Goal: Information Seeking & Learning: Learn about a topic

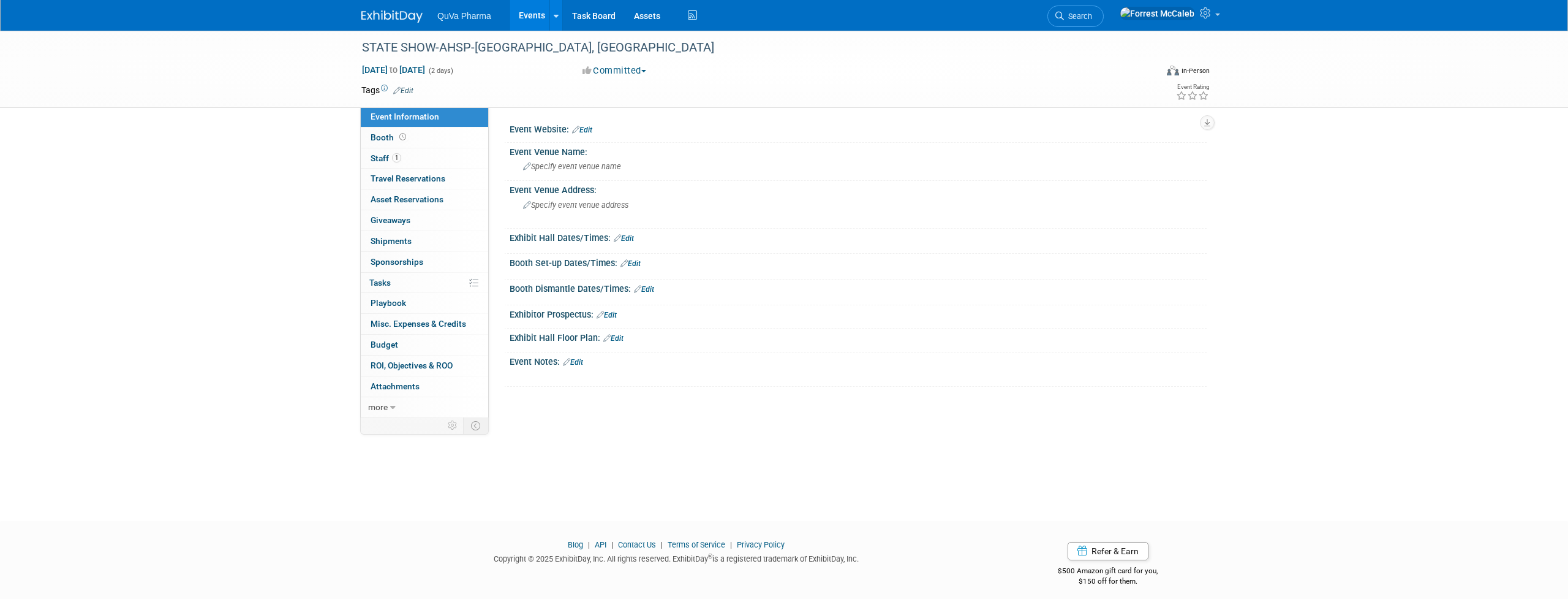
click at [540, 18] on link "Events" at bounding box center [532, 15] width 45 height 31
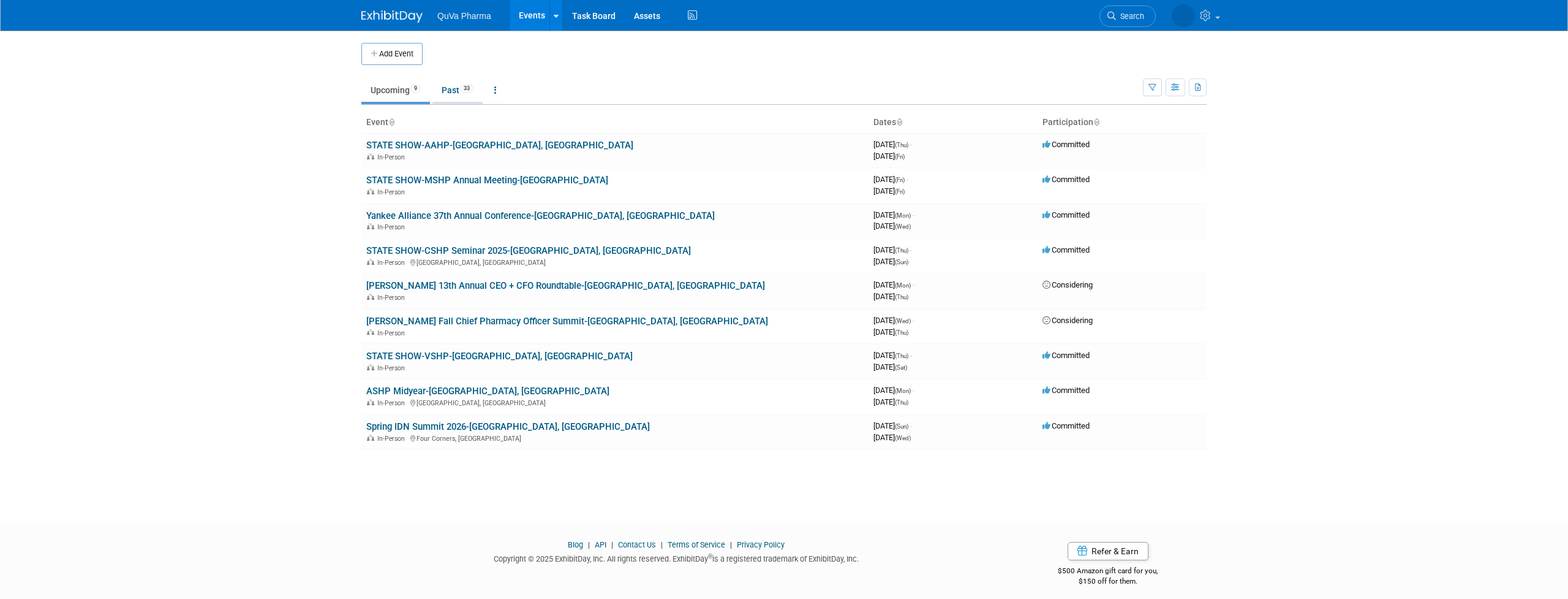
drag, startPoint x: 545, startPoint y: 2, endPoint x: 451, endPoint y: 89, distance: 128.1
click at [451, 89] on link "Past 33" at bounding box center [458, 90] width 51 height 23
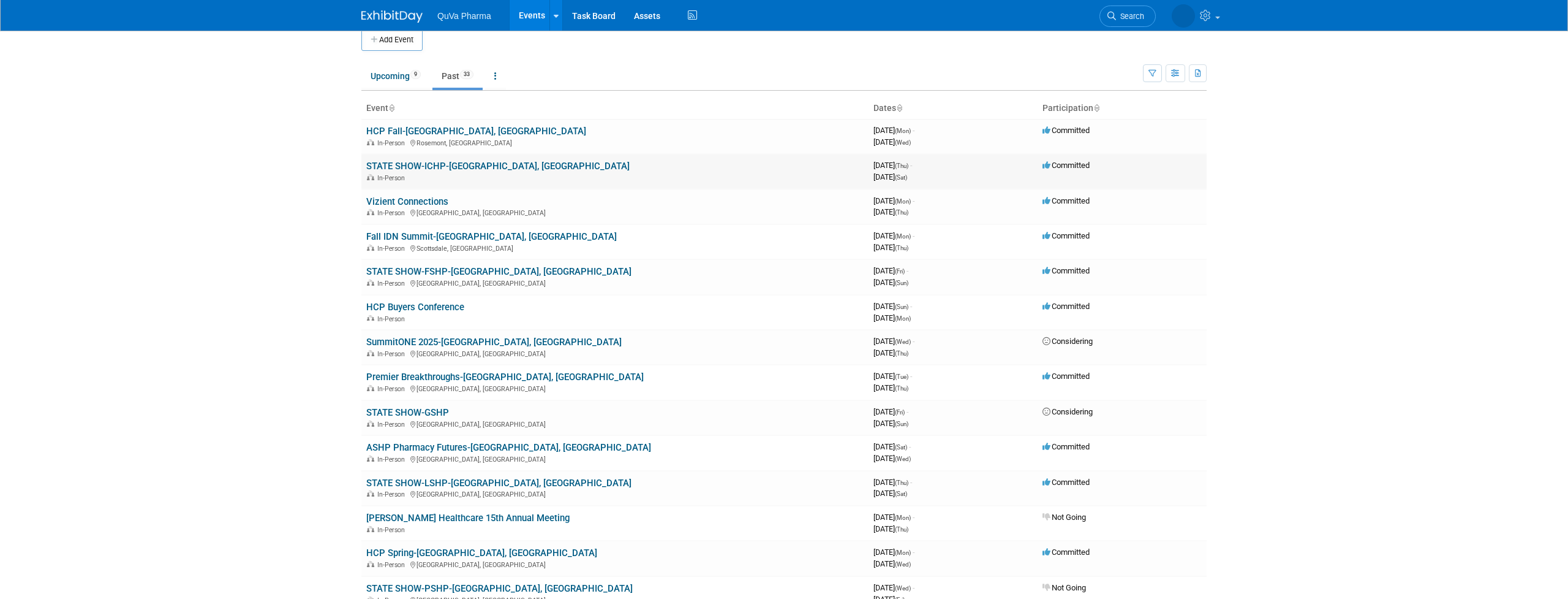
scroll to position [17, 0]
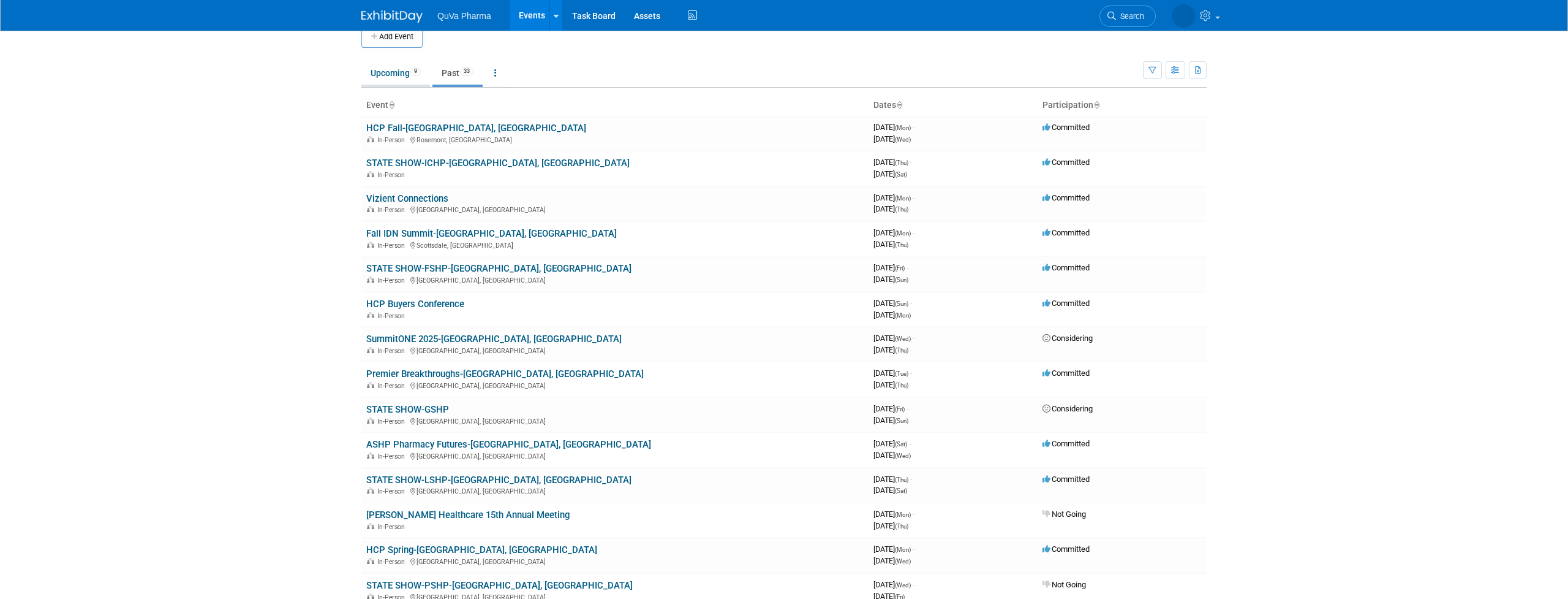
click at [400, 76] on link "Upcoming 9" at bounding box center [396, 72] width 69 height 23
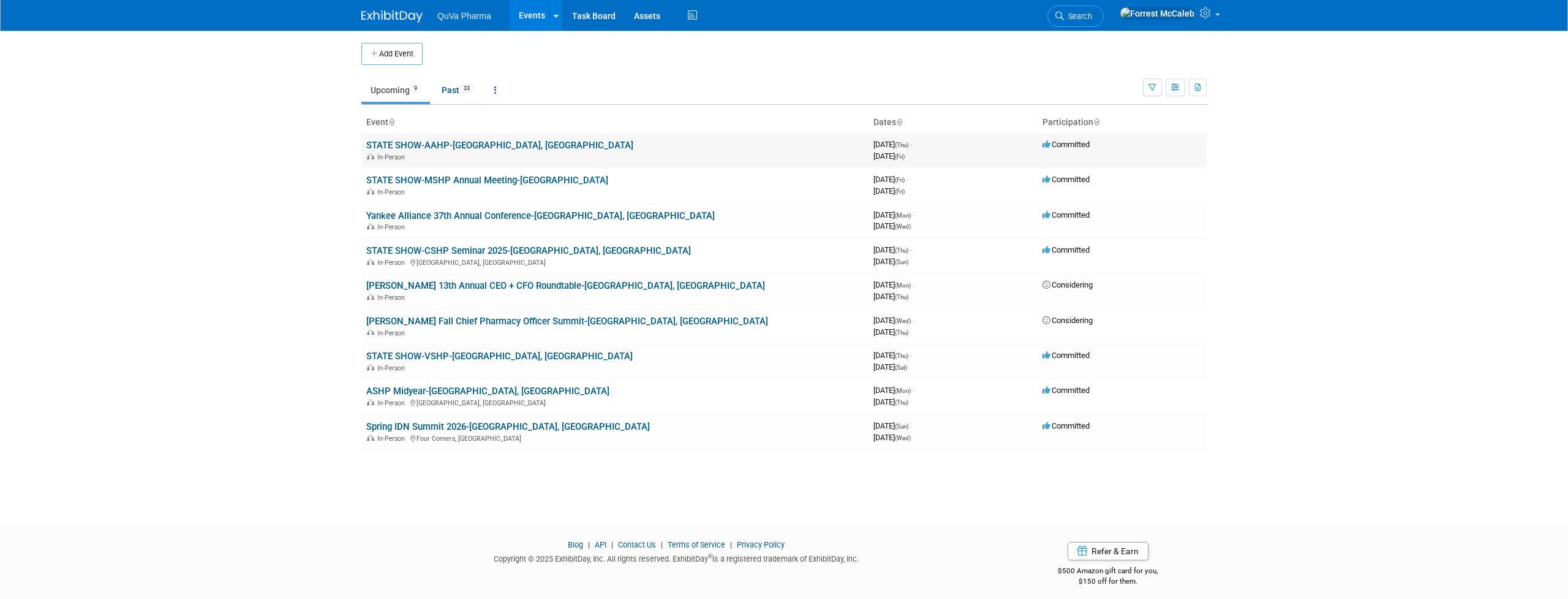
click at [455, 147] on link "STATE SHOW-AAHP-[GEOGRAPHIC_DATA], [GEOGRAPHIC_DATA]" at bounding box center [499, 145] width 267 height 11
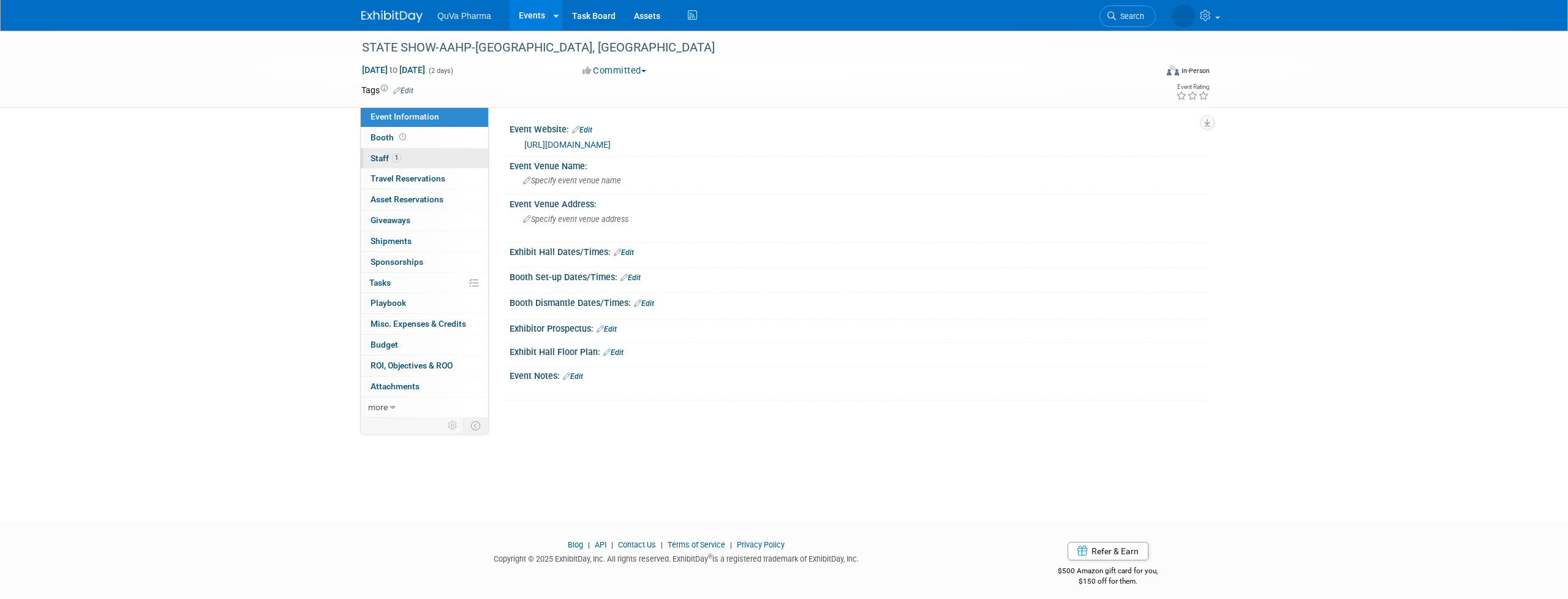
click at [379, 156] on span "Staff 1" at bounding box center [386, 158] width 31 height 10
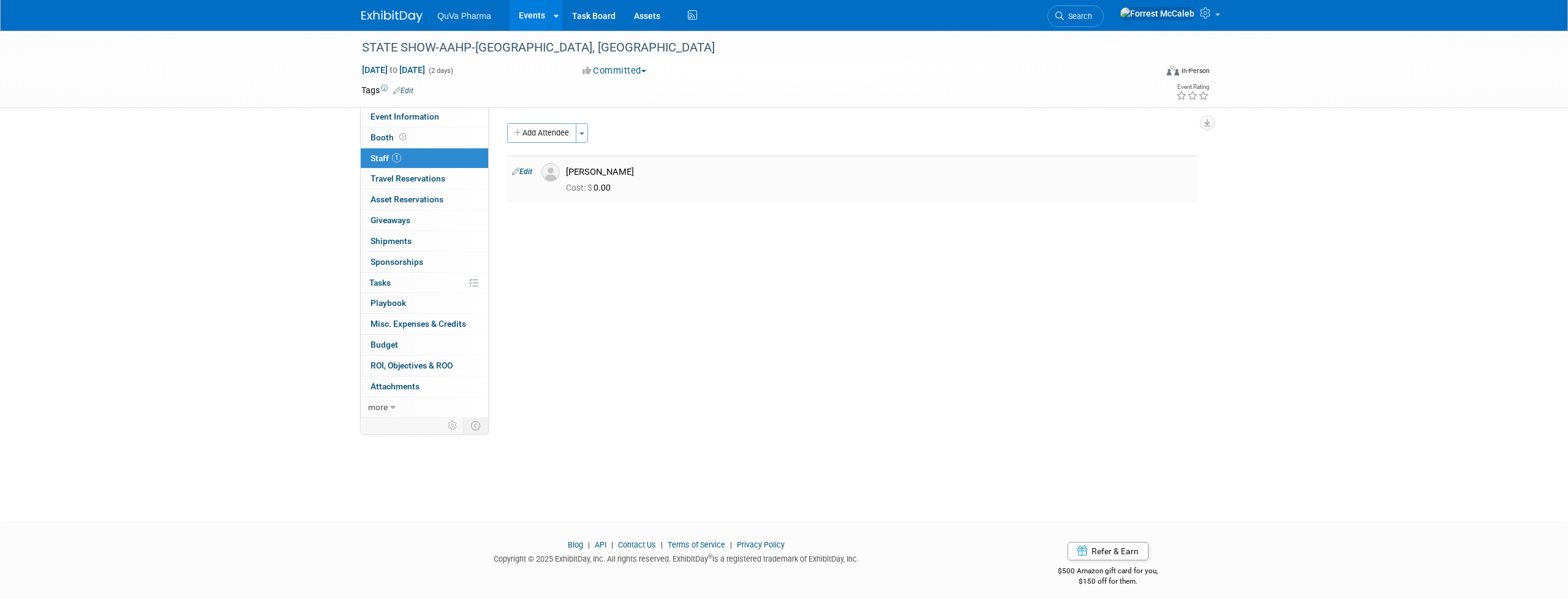
click at [580, 167] on div "Zachary Ishima" at bounding box center [879, 172] width 626 height 11
drag, startPoint x: 580, startPoint y: 167, endPoint x: 624, endPoint y: 167, distance: 44.0
click at [624, 167] on div "Zachary Ishima" at bounding box center [879, 172] width 626 height 11
copy div "[PERSON_NAME]"
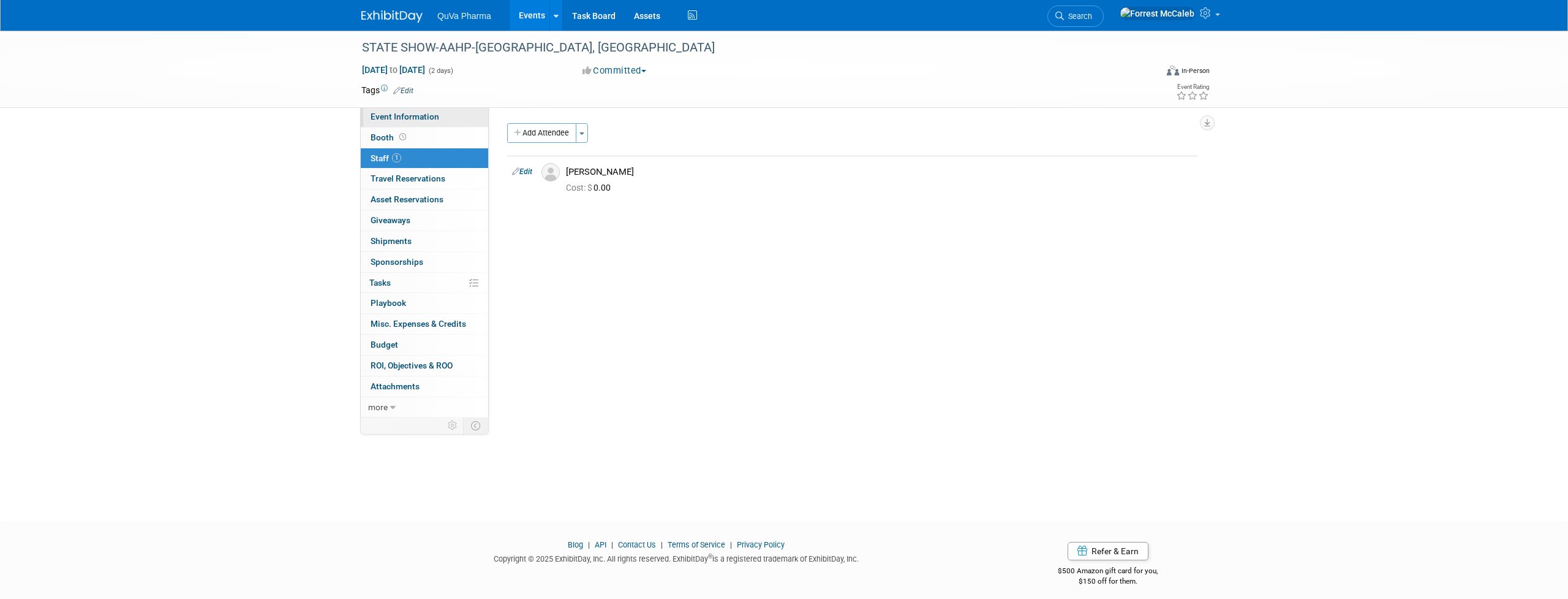
click at [407, 117] on span "Event Information" at bounding box center [405, 116] width 69 height 10
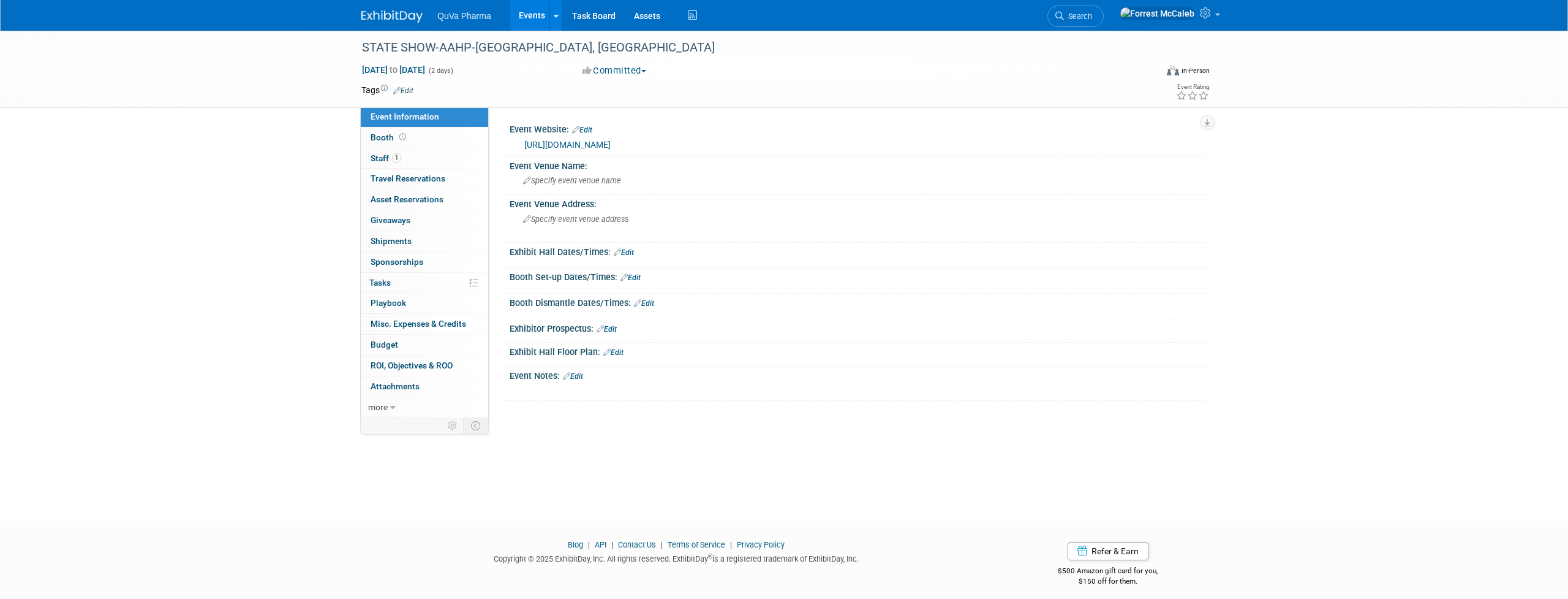
click at [611, 145] on link "https://www.aahprx.org/Fall-Seminar-2025" at bounding box center [567, 144] width 87 height 10
click at [528, 10] on link "Events" at bounding box center [532, 15] width 45 height 31
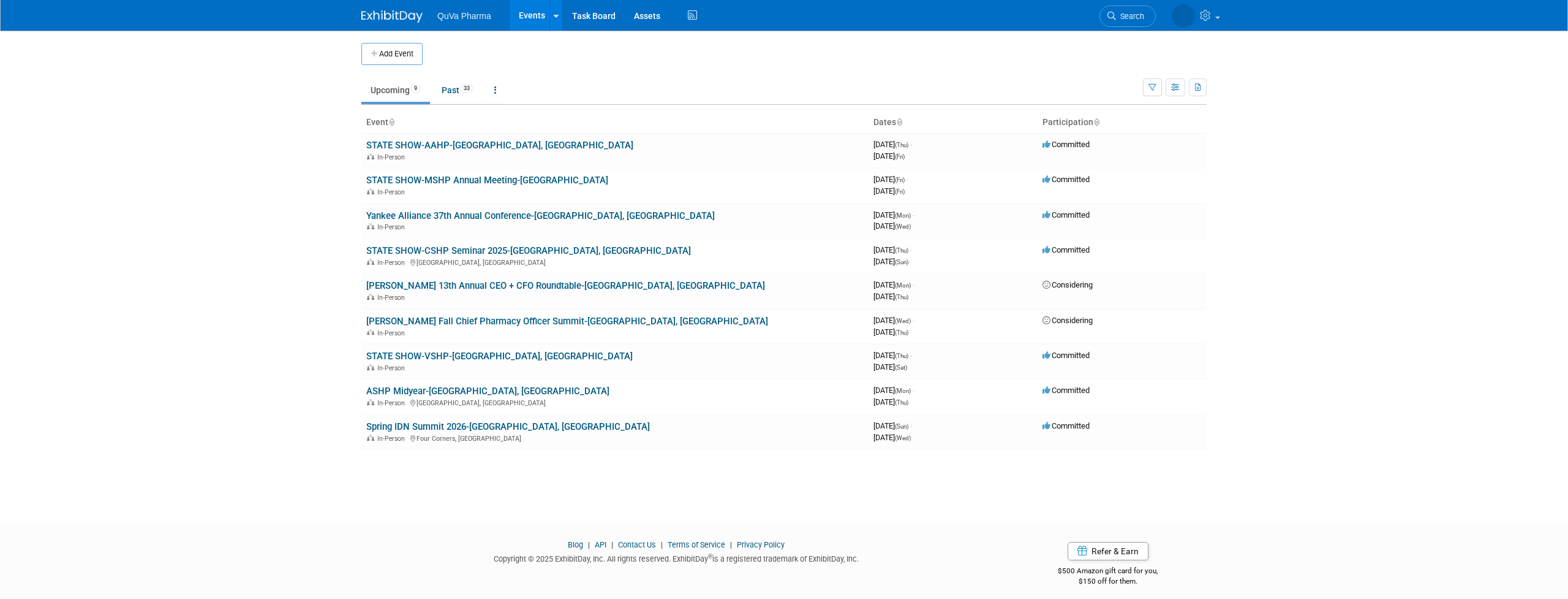
click at [499, 179] on link "STATE SHOW-MSHP Annual Meeting-[GEOGRAPHIC_DATA]" at bounding box center [487, 180] width 242 height 11
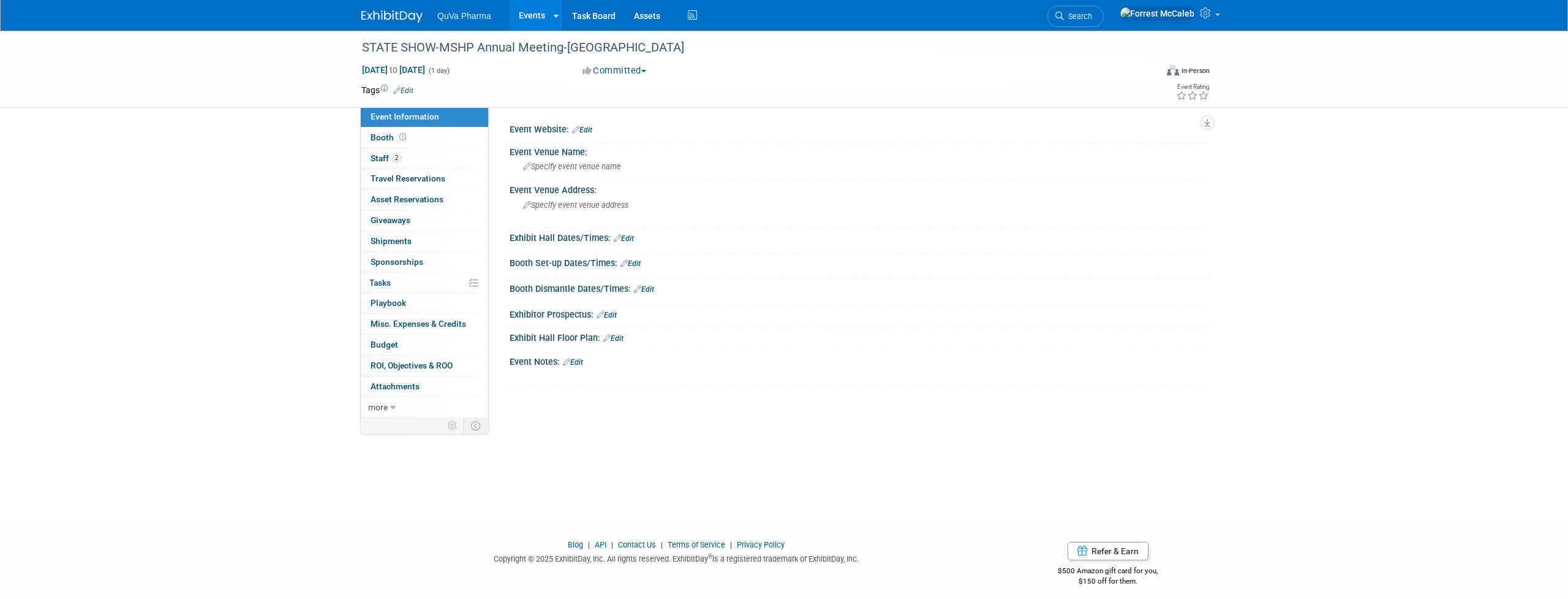
click at [380, 156] on span "Staff 2" at bounding box center [386, 158] width 31 height 10
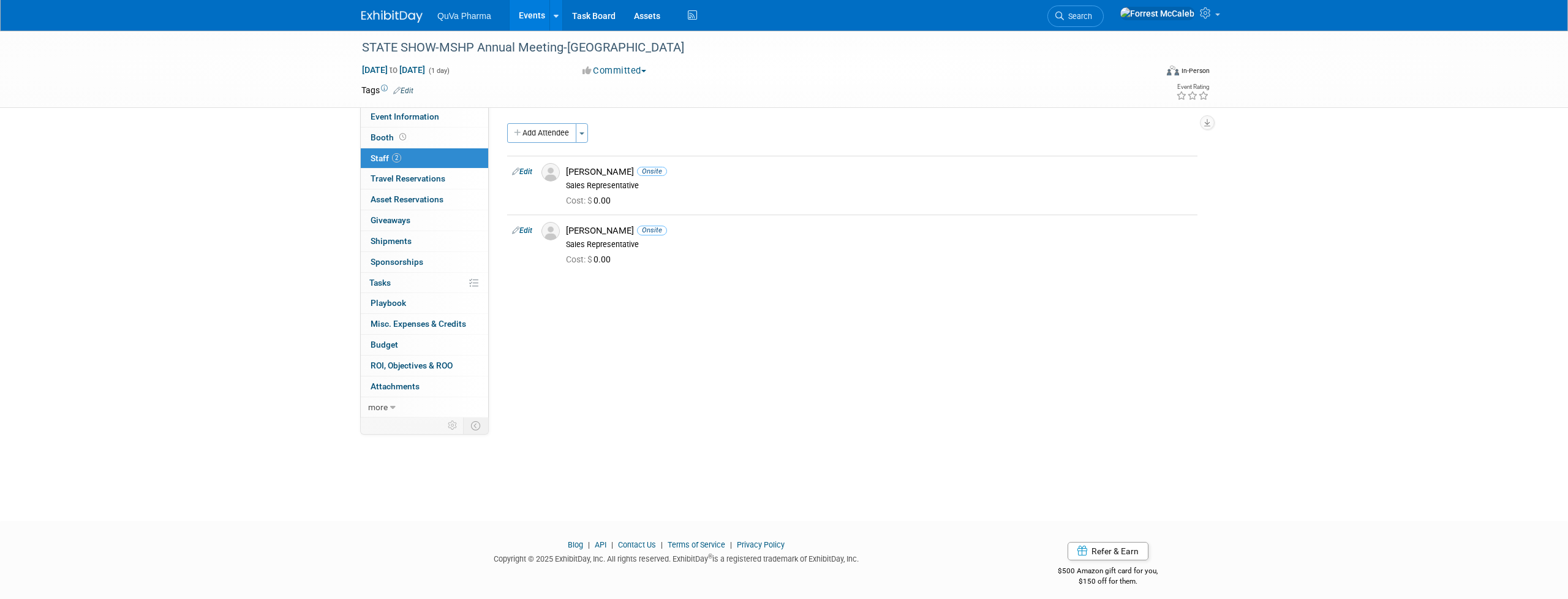
click at [529, 16] on link "Events" at bounding box center [532, 15] width 45 height 31
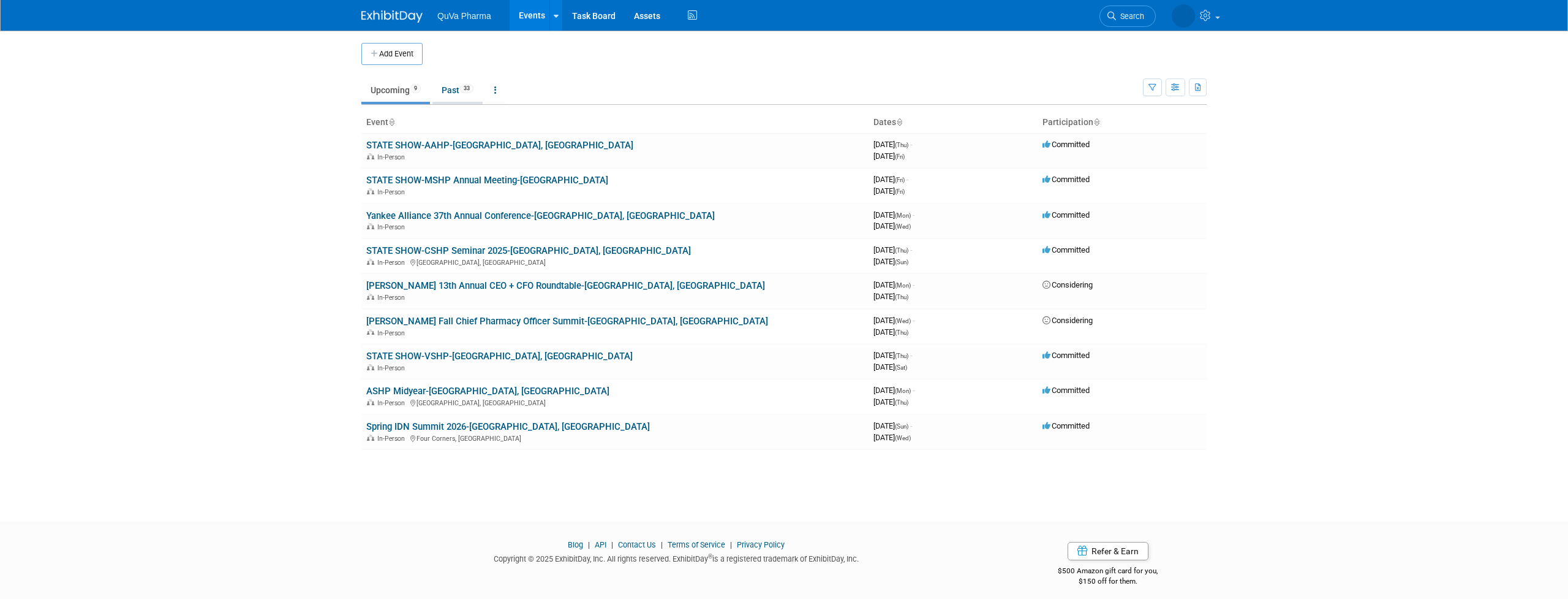
click at [447, 89] on link "Past 33" at bounding box center [458, 90] width 51 height 23
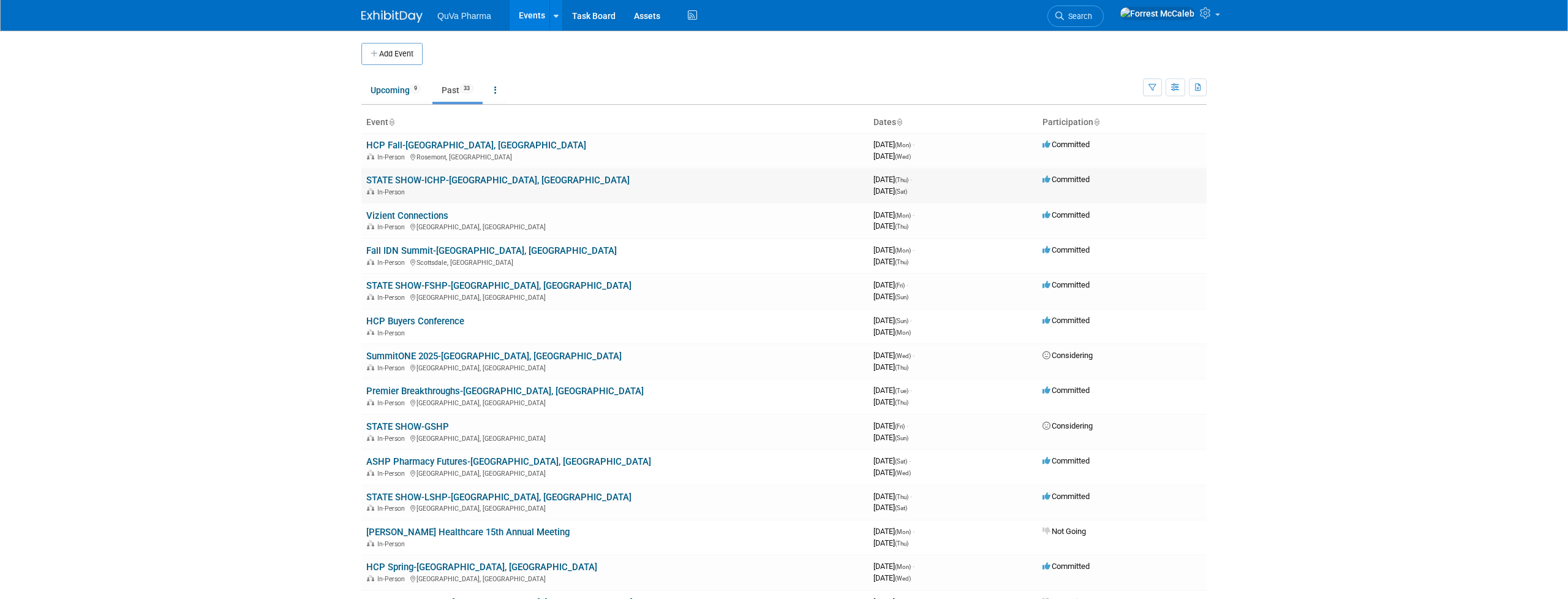
click at [439, 176] on link "STATE SHOW-ICHP-[GEOGRAPHIC_DATA], [GEOGRAPHIC_DATA]" at bounding box center [498, 180] width 263 height 11
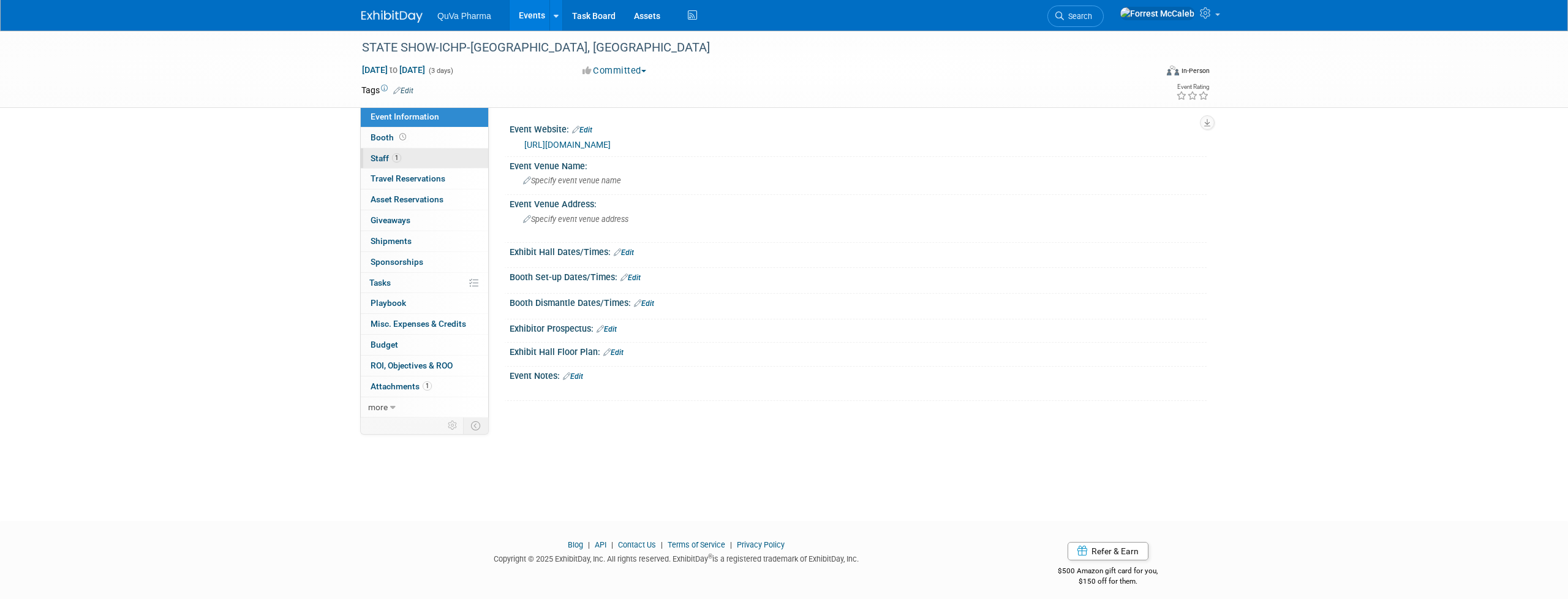
click at [387, 157] on span "Staff 1" at bounding box center [386, 158] width 31 height 10
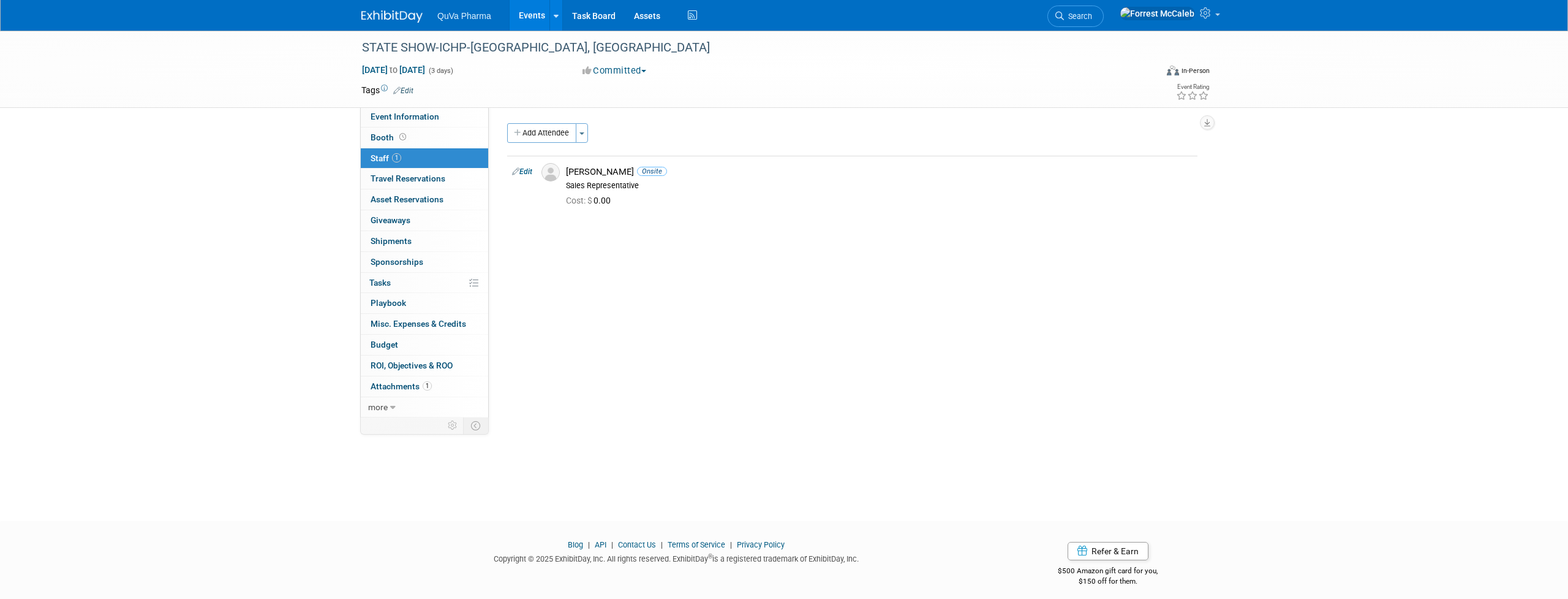
click at [532, 17] on link "Events" at bounding box center [532, 15] width 45 height 31
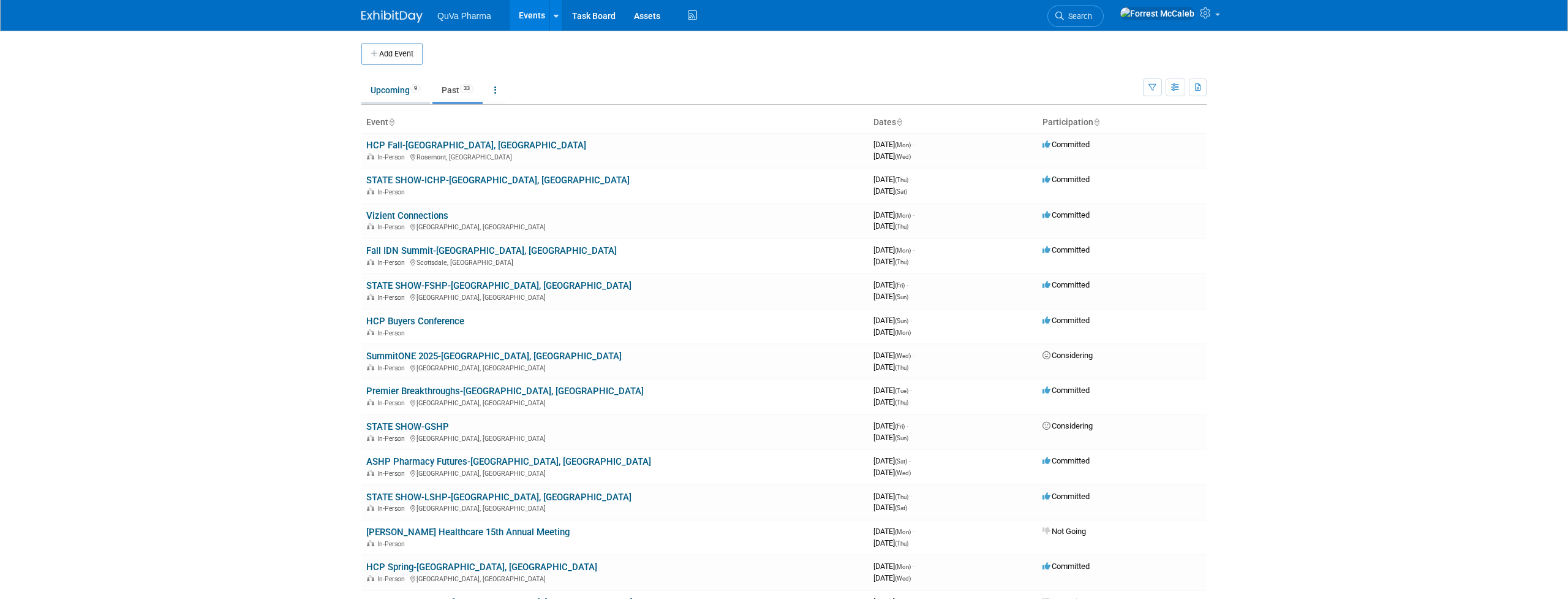
click at [392, 90] on link "Upcoming 9" at bounding box center [396, 90] width 69 height 23
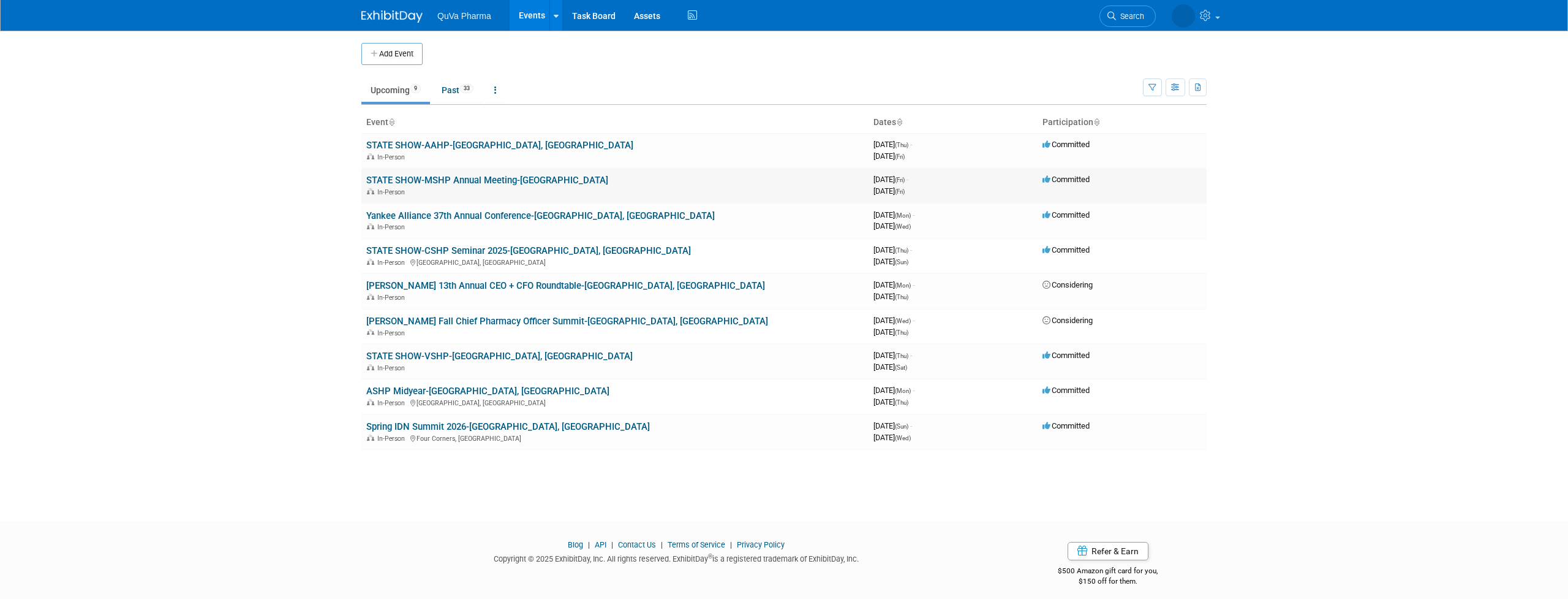
click at [491, 176] on link "STATE SHOW-MSHP Annual Meeting-[GEOGRAPHIC_DATA]" at bounding box center [487, 180] width 242 height 11
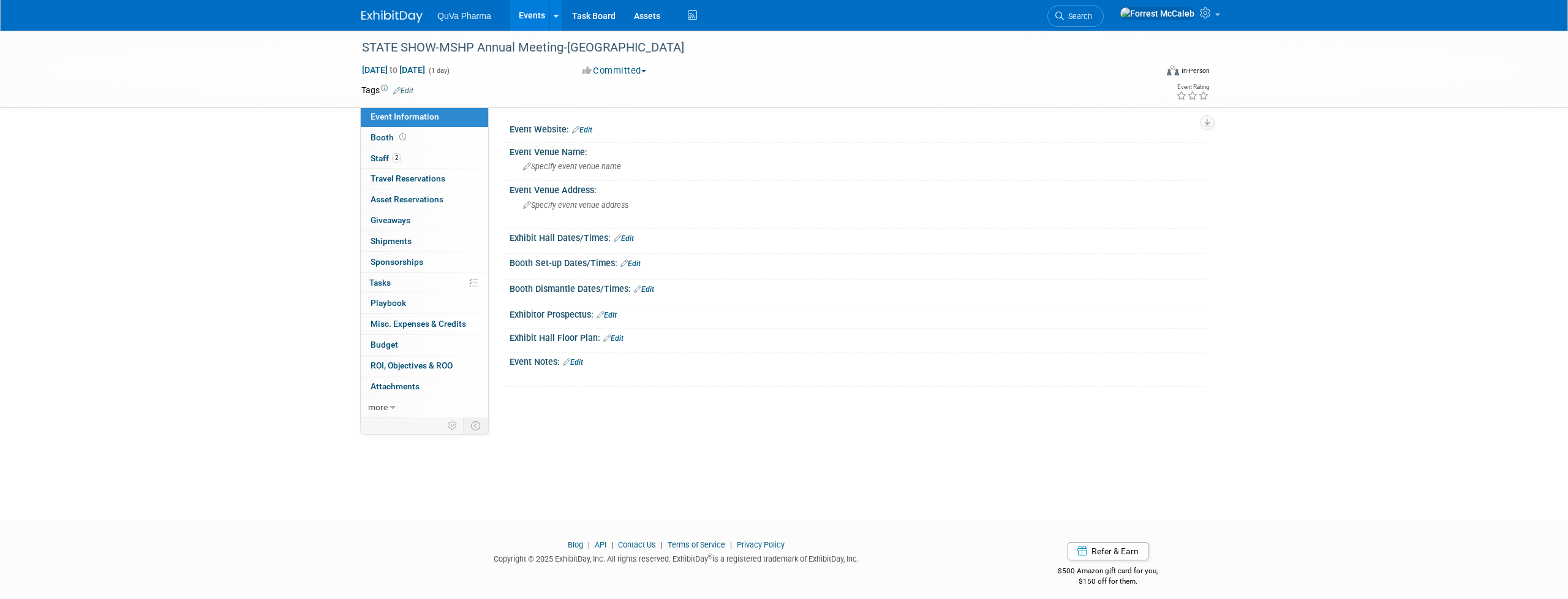
click at [531, 16] on link "Events" at bounding box center [532, 15] width 45 height 31
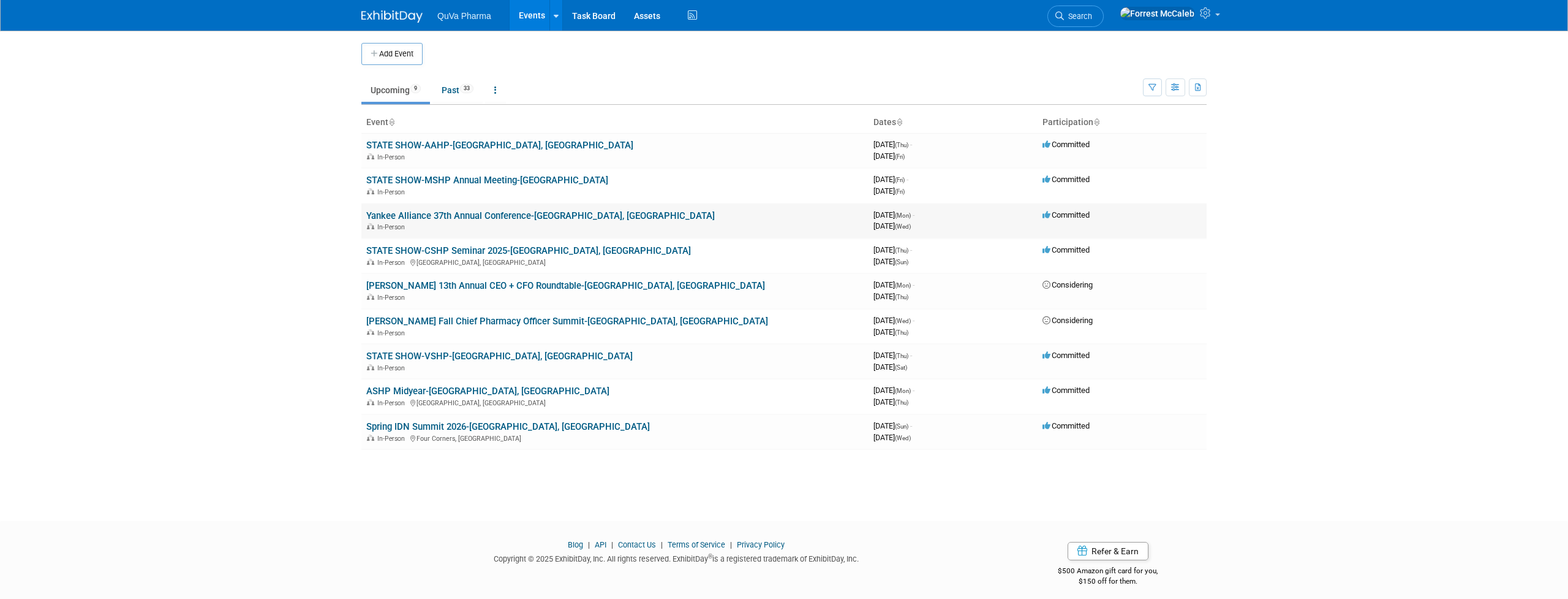
click at [463, 212] on link "Yankee Alliance 37th Annual Conference-[GEOGRAPHIC_DATA], [GEOGRAPHIC_DATA]" at bounding box center [540, 216] width 349 height 11
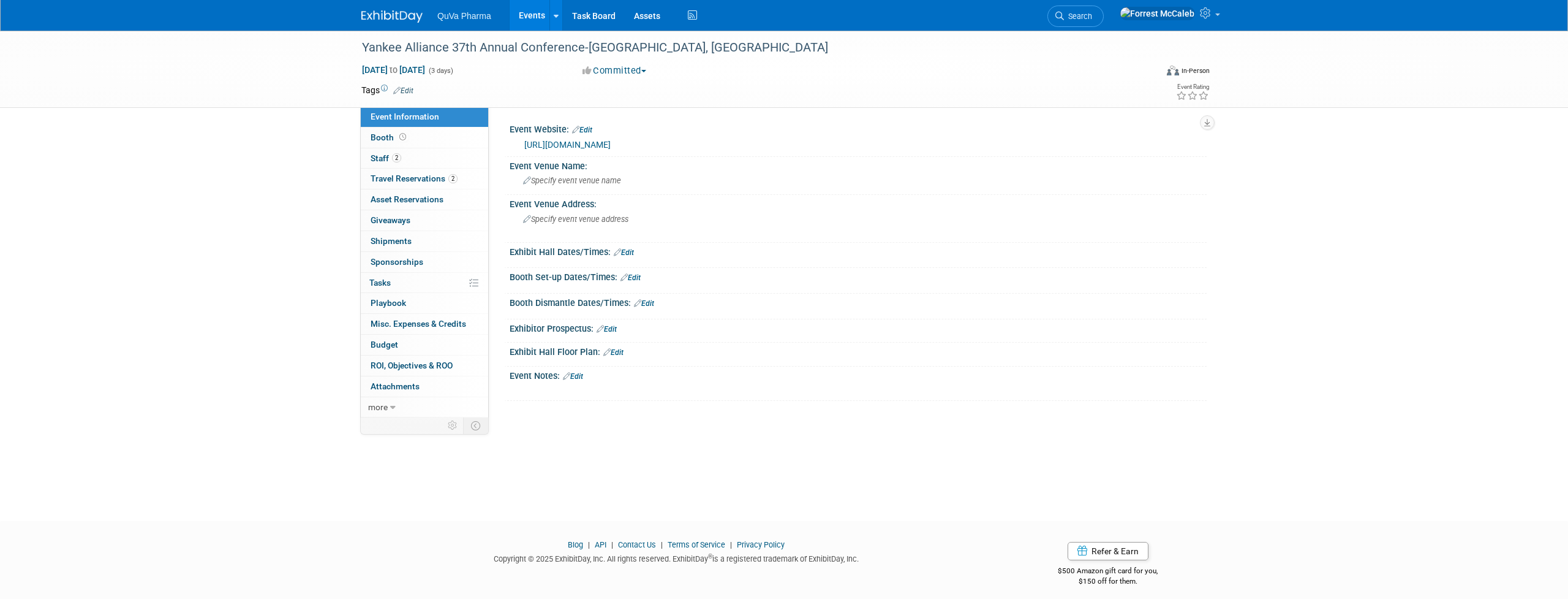
click at [611, 146] on link "https://www.yankeealliance.com/news/37th-annual-conference" at bounding box center [567, 144] width 87 height 10
click at [383, 157] on span "Staff 2" at bounding box center [386, 158] width 31 height 10
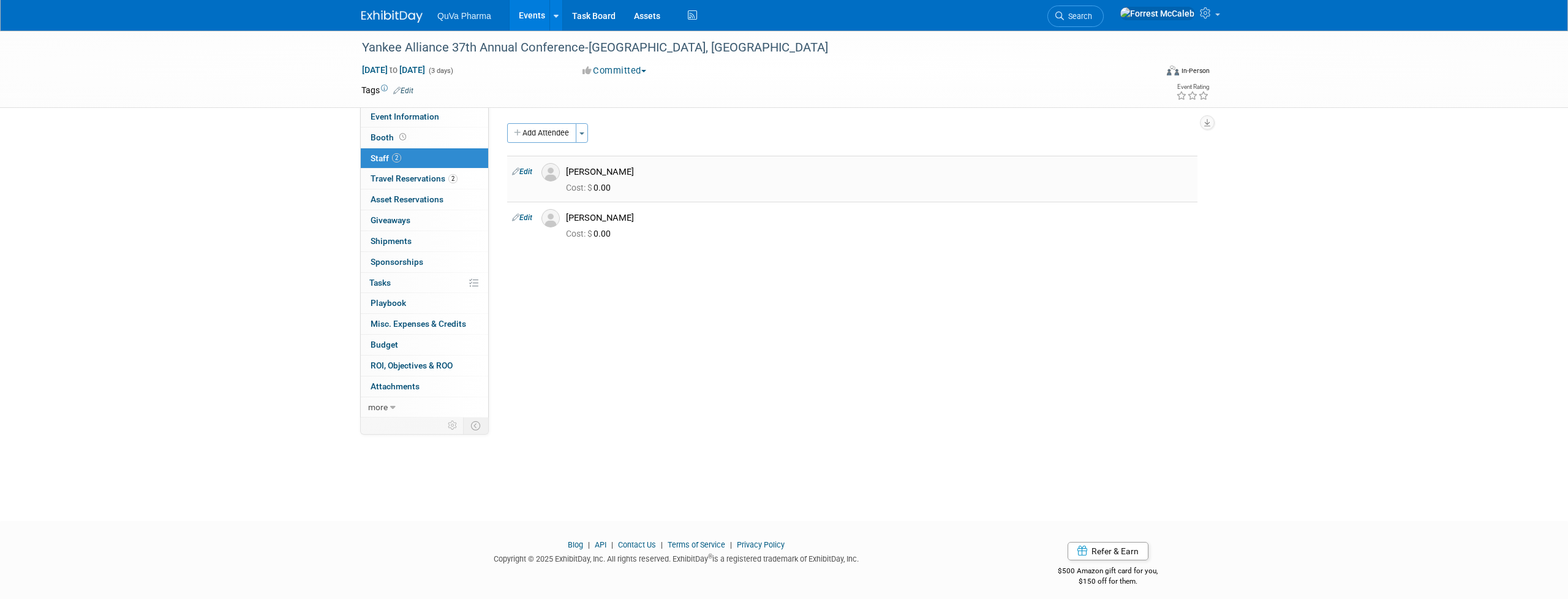
click at [589, 173] on div "Stephanie Kokoski" at bounding box center [879, 172] width 626 height 11
drag, startPoint x: 589, startPoint y: 173, endPoint x: 625, endPoint y: 173, distance: 36.0
click at [625, 173] on div "Stephanie Kokoski" at bounding box center [879, 172] width 626 height 11
copy div "Stephanie Kokoski"
click at [582, 217] on div "Stephen Jakymec" at bounding box center [879, 217] width 626 height 11
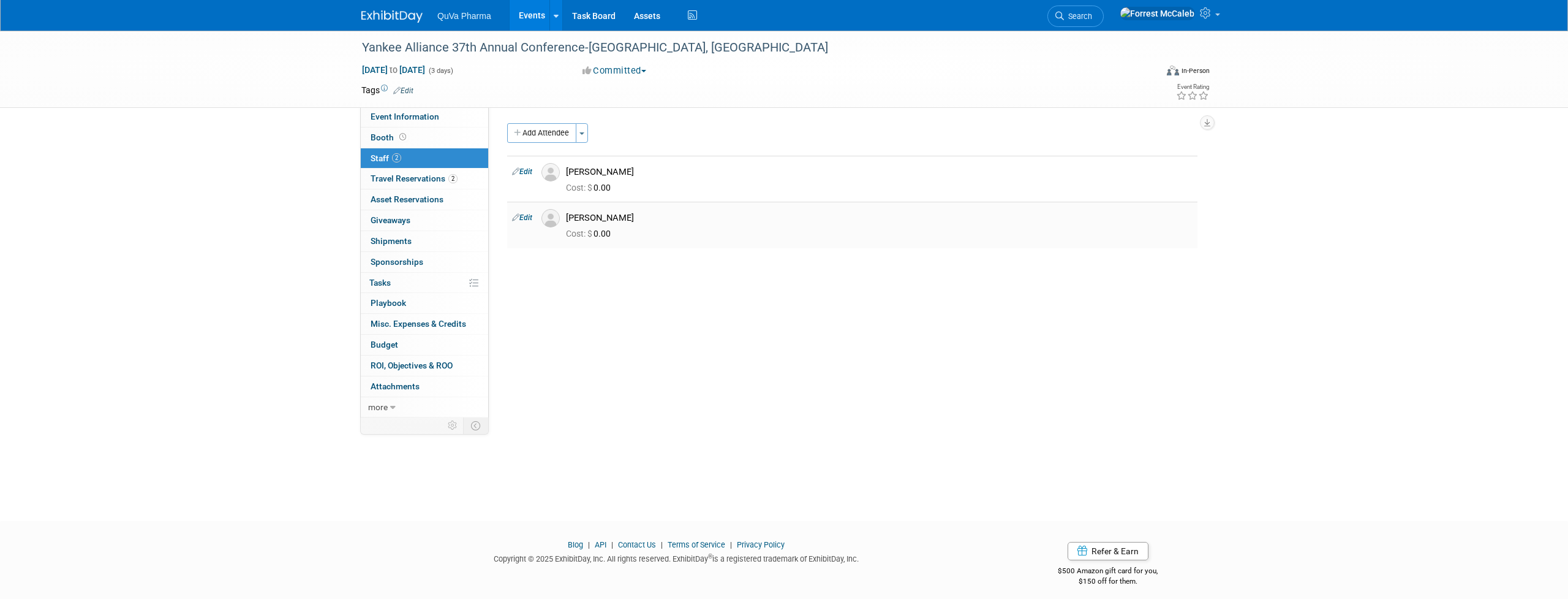
drag, startPoint x: 744, startPoint y: 42, endPoint x: 637, endPoint y: 217, distance: 205.1
click at [637, 217] on div "Stephen Jakymec" at bounding box center [879, 217] width 626 height 11
click at [637, 217] on div "[PERSON_NAME]" at bounding box center [879, 217] width 626 height 11
click at [580, 215] on div "[PERSON_NAME]" at bounding box center [879, 217] width 626 height 11
drag, startPoint x: 580, startPoint y: 215, endPoint x: 607, endPoint y: 215, distance: 27.0
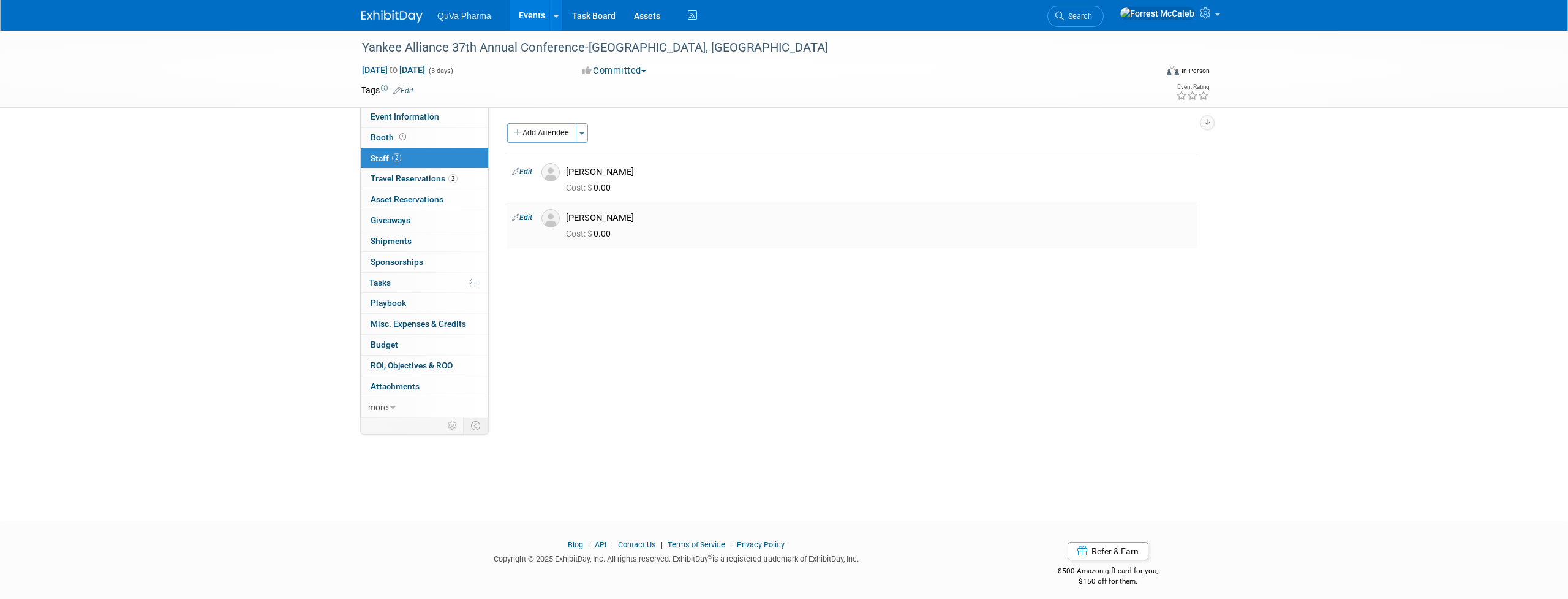
click at [607, 215] on div "[PERSON_NAME]" at bounding box center [879, 217] width 626 height 11
copy div "[PERSON_NAME]"
click at [533, 17] on link "Events" at bounding box center [532, 15] width 45 height 31
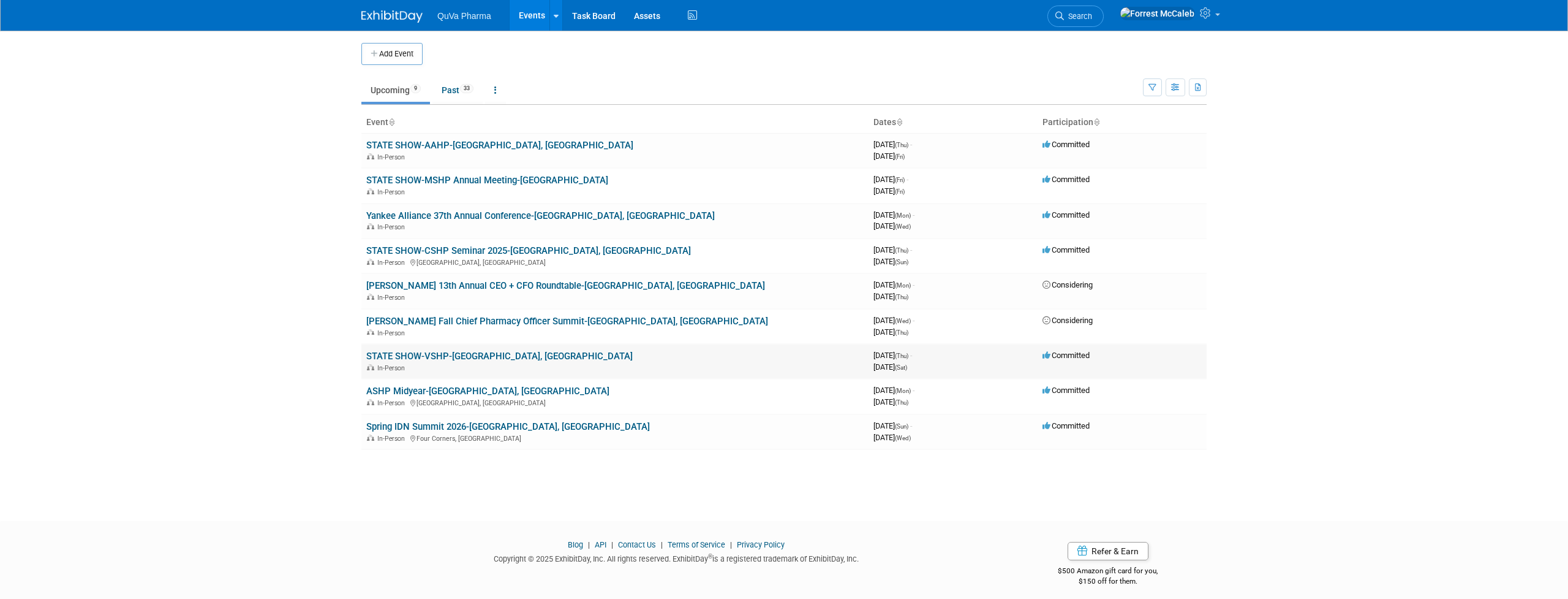
click at [470, 350] on link "STATE SHOW-VSHP-[GEOGRAPHIC_DATA], [GEOGRAPHIC_DATA]" at bounding box center [499, 356] width 266 height 11
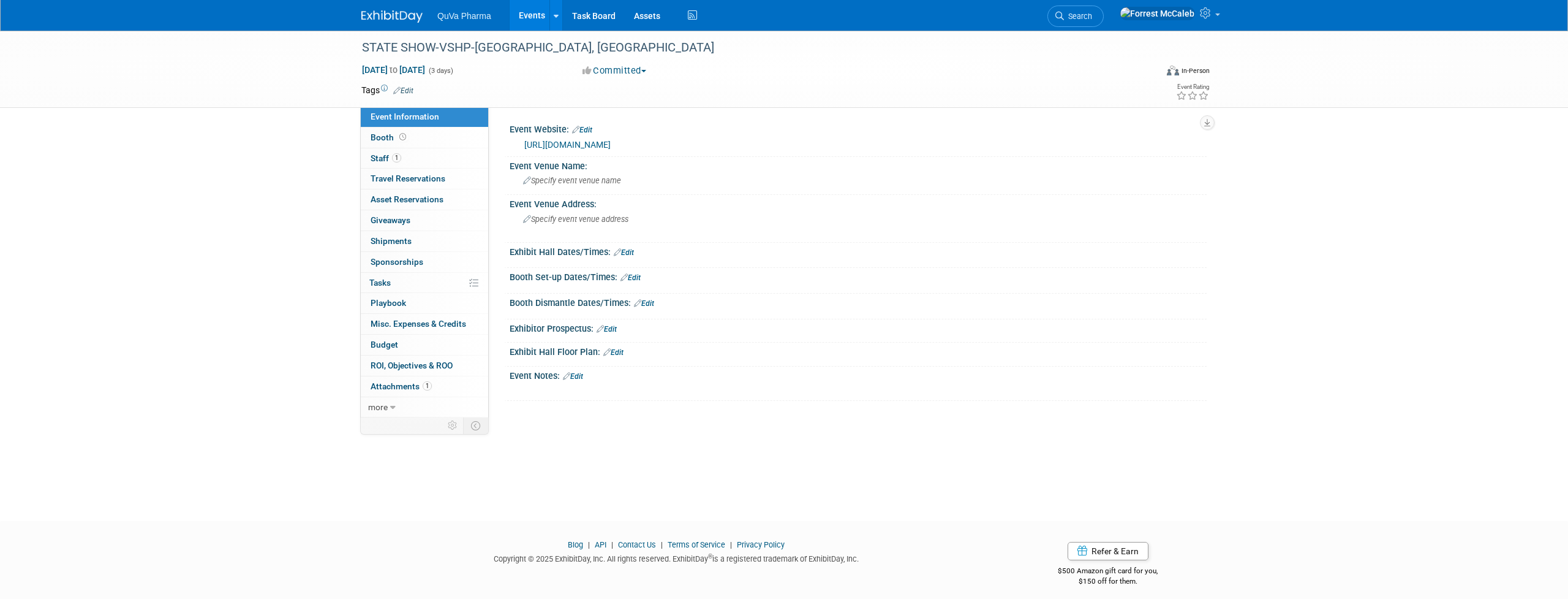
click at [611, 143] on link "[URL][DOMAIN_NAME]" at bounding box center [567, 144] width 87 height 10
click at [383, 156] on span "Staff 1" at bounding box center [386, 158] width 31 height 10
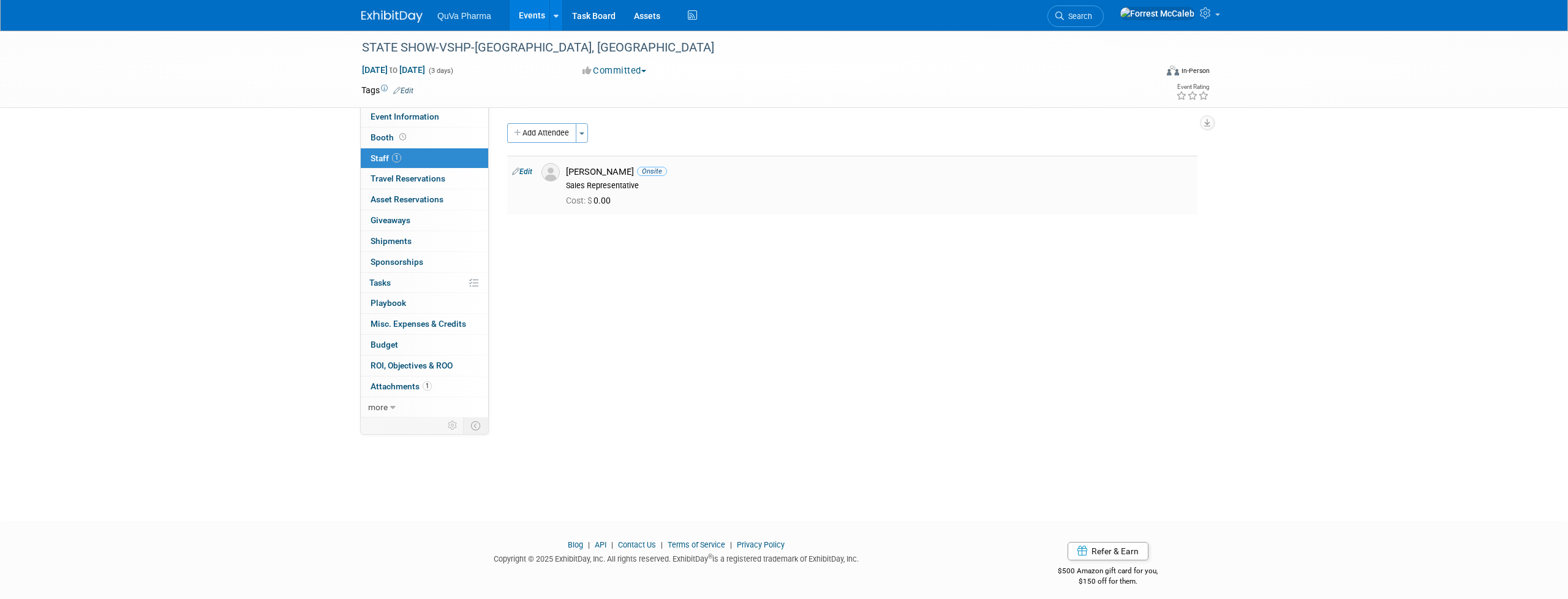
click at [584, 168] on div "Francesca Roth Onsite" at bounding box center [879, 172] width 626 height 11
drag, startPoint x: 584, startPoint y: 168, endPoint x: 612, endPoint y: 168, distance: 28.0
click at [612, 168] on div "Francesca Roth Onsite" at bounding box center [879, 172] width 626 height 11
copy div "Francesca Roth"
click at [531, 18] on link "Events" at bounding box center [532, 15] width 45 height 31
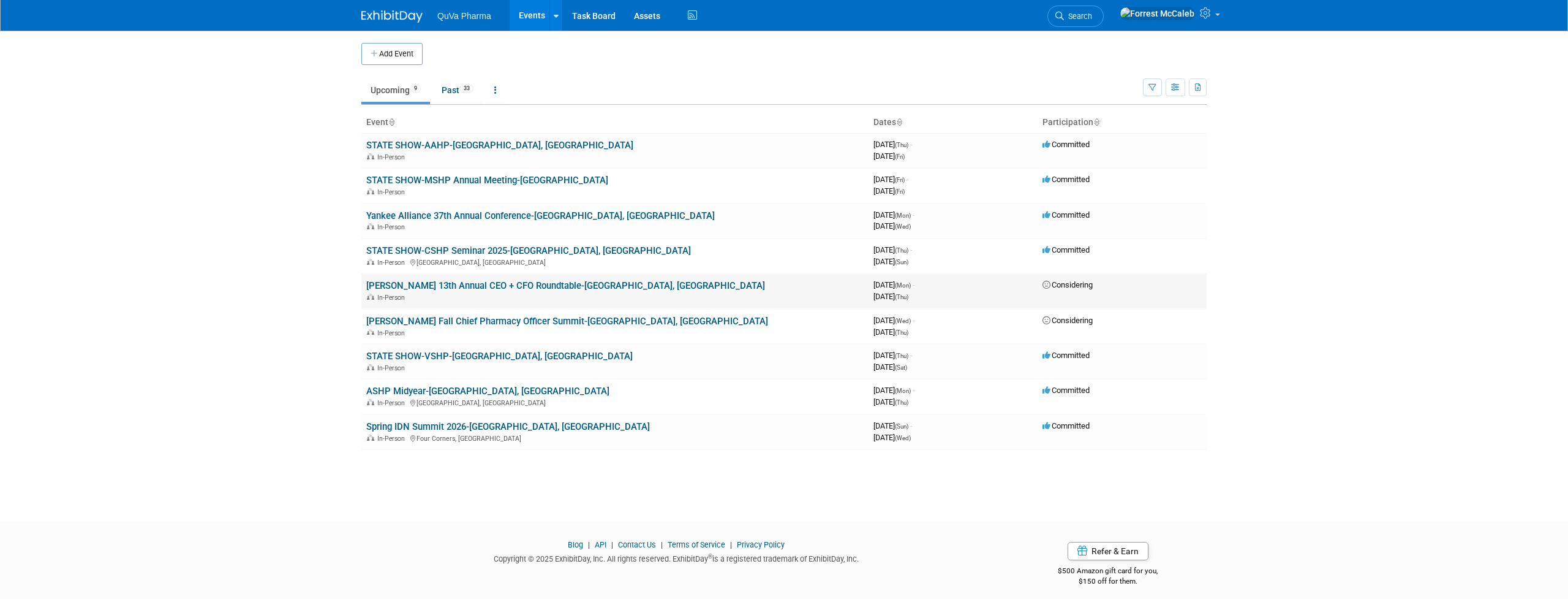
click at [458, 280] on link "[PERSON_NAME] 13th Annual CEO + CFO Roundtable-[GEOGRAPHIC_DATA], [GEOGRAPHIC_D…" at bounding box center [565, 286] width 398 height 11
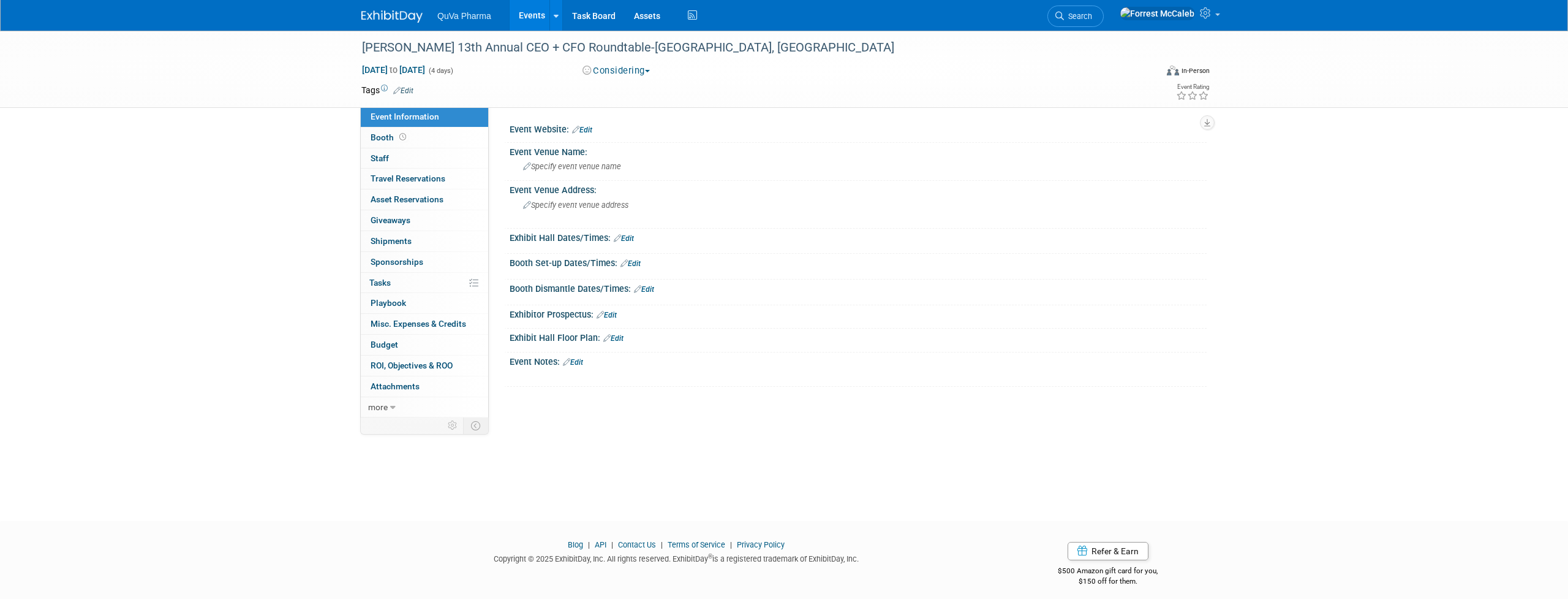
click at [526, 18] on link "Events" at bounding box center [532, 15] width 45 height 31
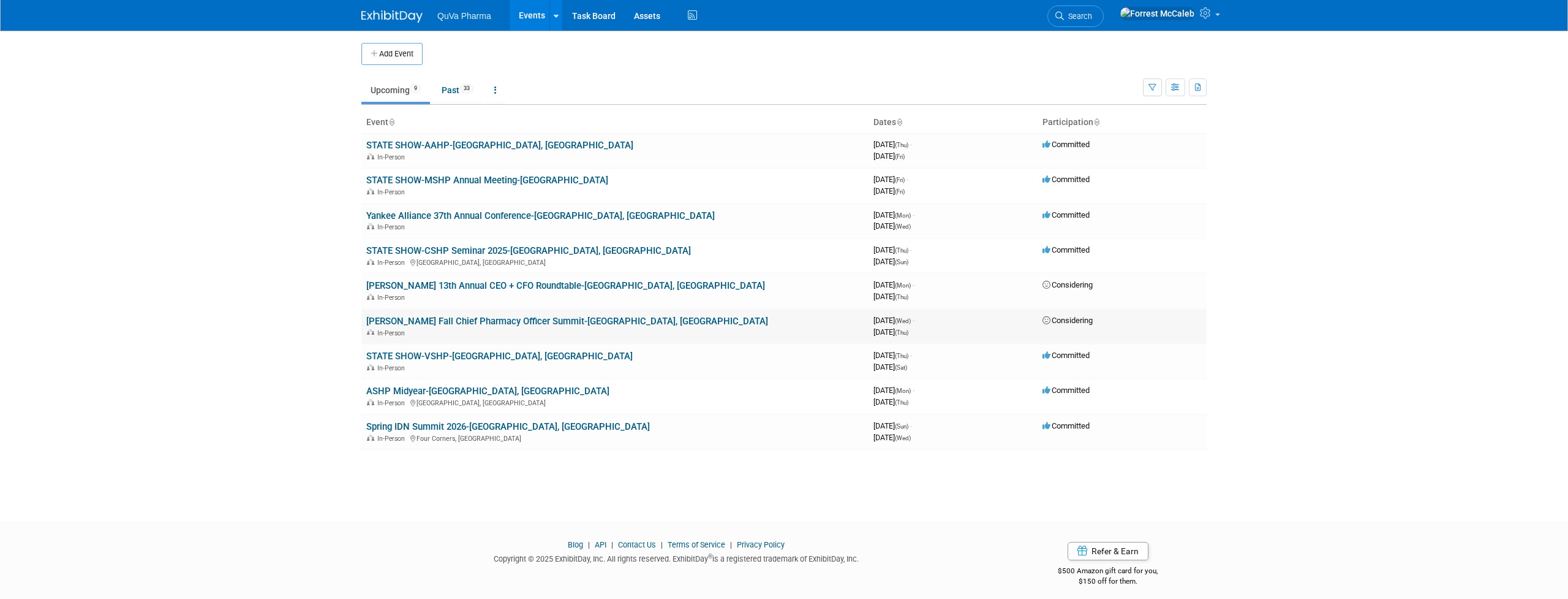
click at [416, 319] on link "Becker's Fall Chief Pharmacy Officer Summit-Chicago, IL" at bounding box center [566, 321] width 401 height 11
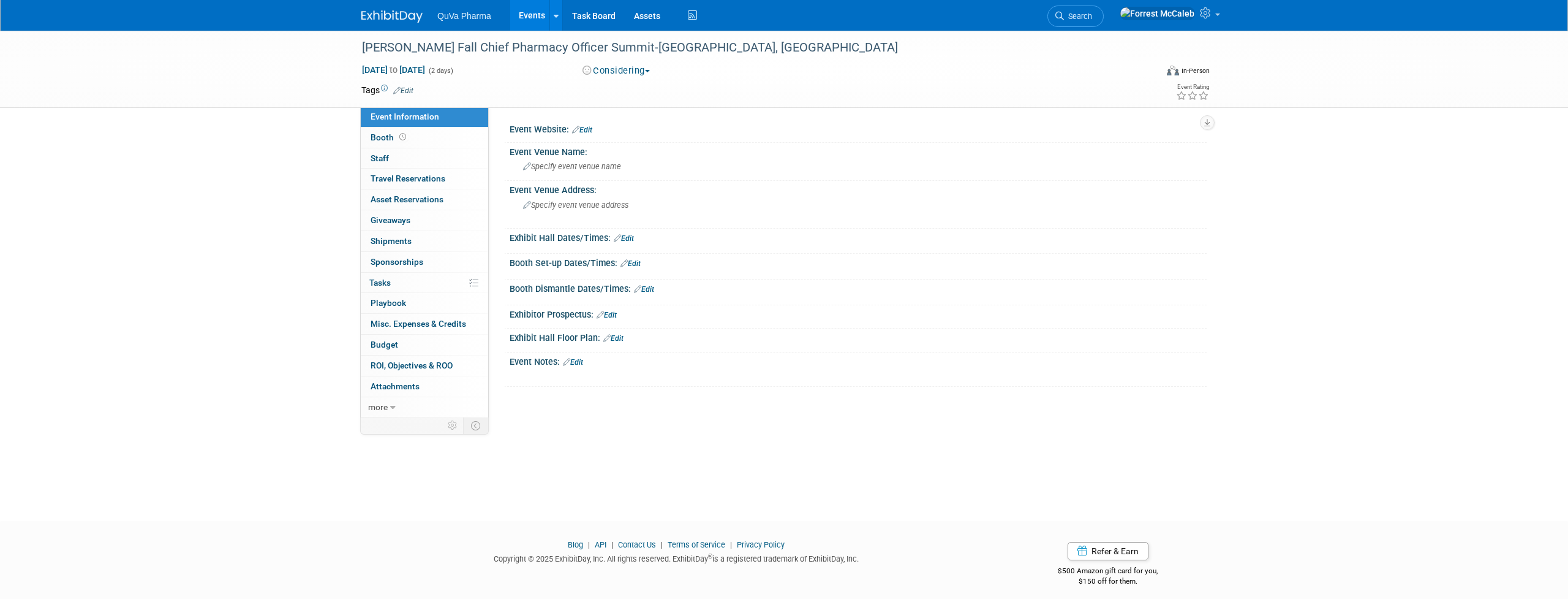
click at [530, 14] on link "Events" at bounding box center [532, 15] width 45 height 31
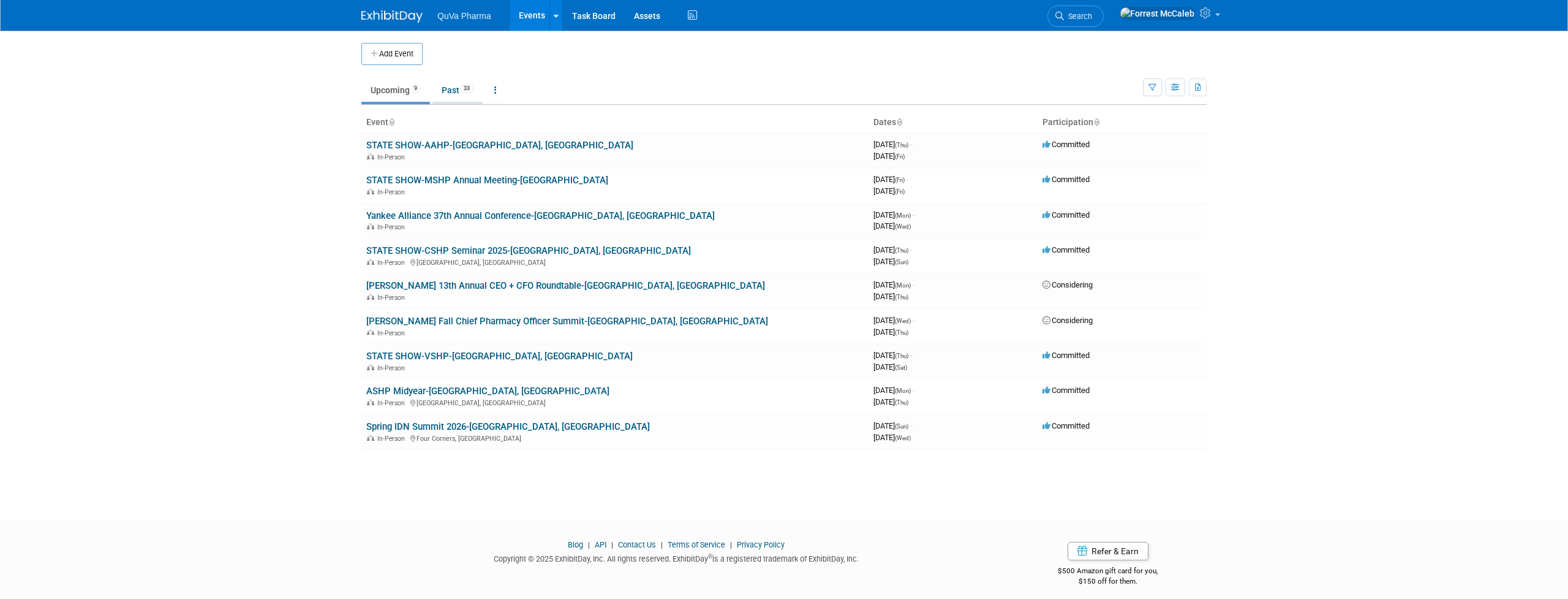
click at [453, 87] on link "Past 33" at bounding box center [458, 90] width 51 height 23
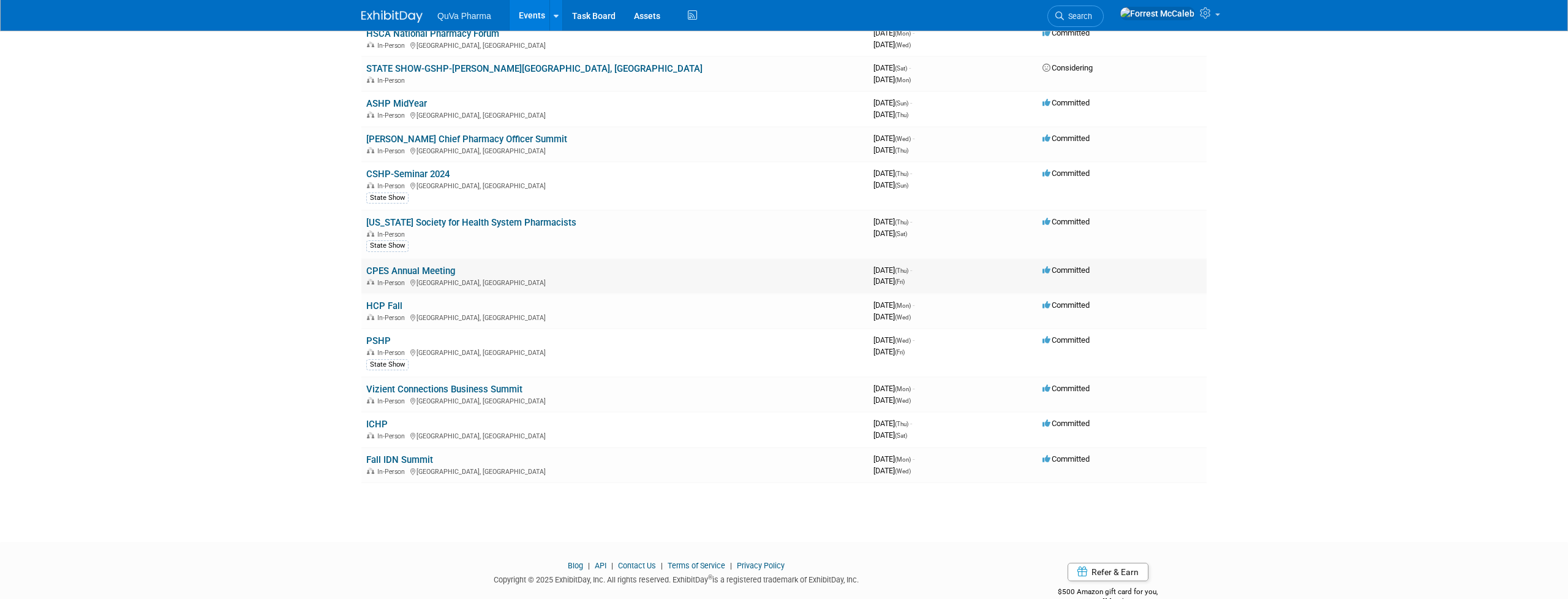
scroll to position [849, 0]
click at [430, 266] on link "CPES Annual Meeting" at bounding box center [410, 272] width 89 height 11
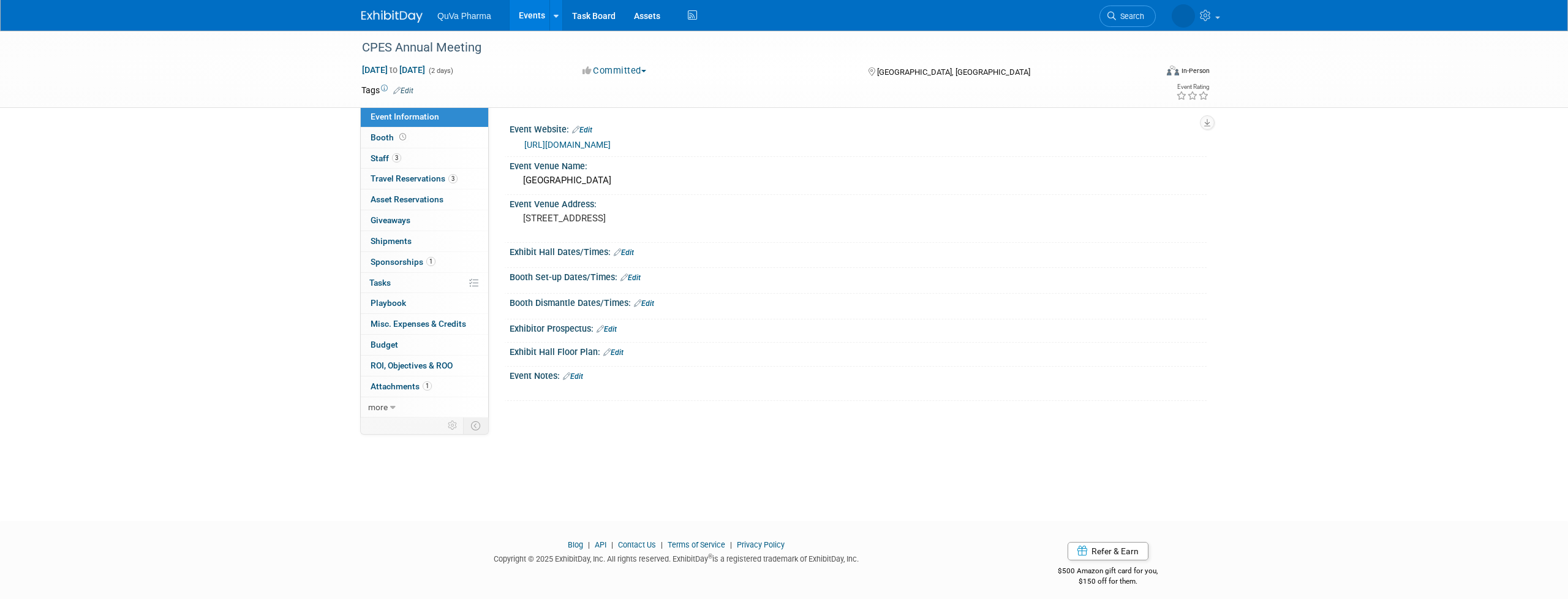
click at [611, 147] on link "https://councilhealth.com/event/the-9th-annual-cpes-meeting-october-10-11-2024/" at bounding box center [567, 144] width 87 height 10
